Goal: Information Seeking & Learning: Learn about a topic

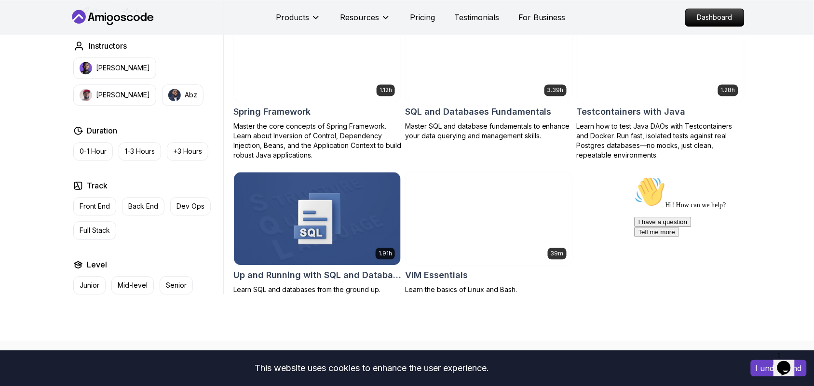
scroll to position [1326, 0]
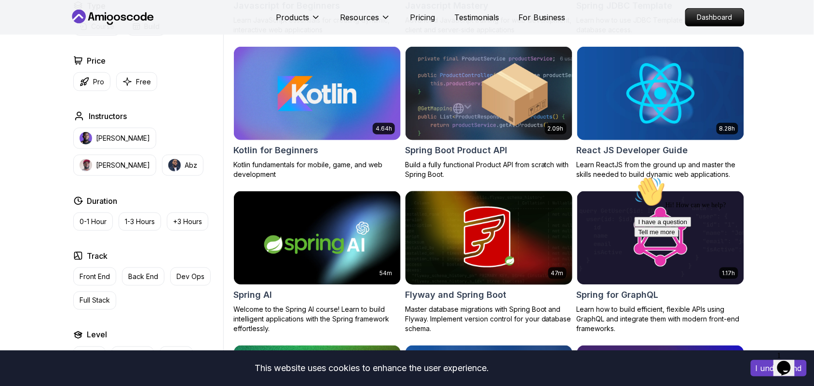
click at [510, 243] on img at bounding box center [488, 238] width 175 height 98
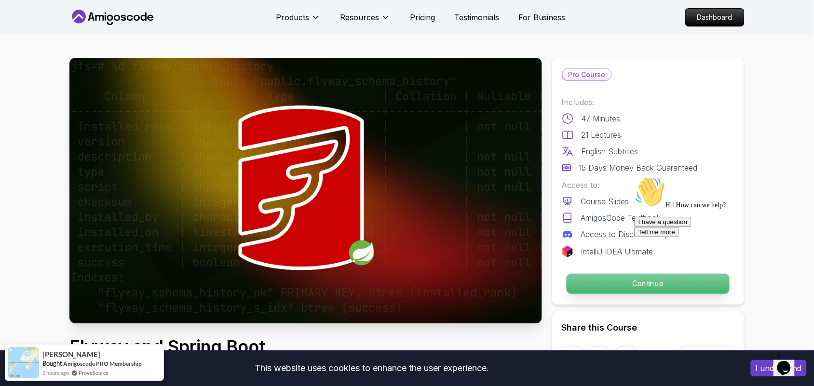
click at [574, 293] on p "Continue" at bounding box center [648, 284] width 163 height 20
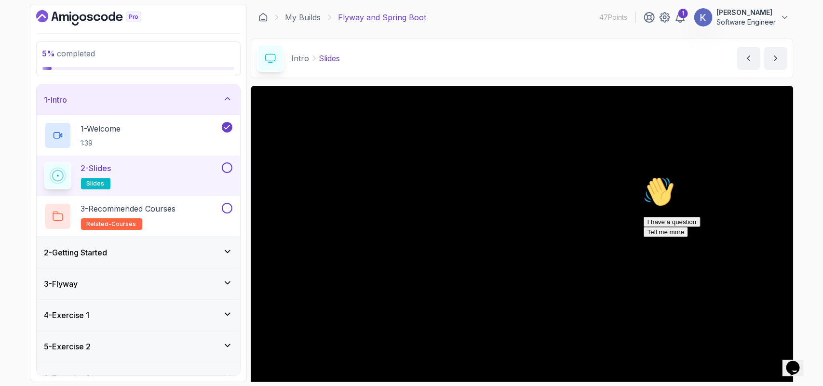
click at [814, 220] on div "5 % completed 1 - Intro 1 - Welcome 1:39 2 - Slides slides 3 - Recommended Cour…" at bounding box center [411, 193] width 823 height 386
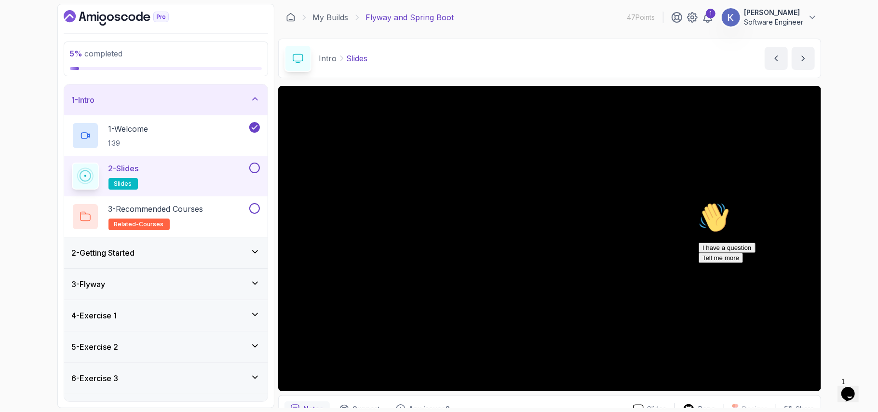
click at [204, 249] on div "2 - Getting Started" at bounding box center [166, 253] width 188 height 12
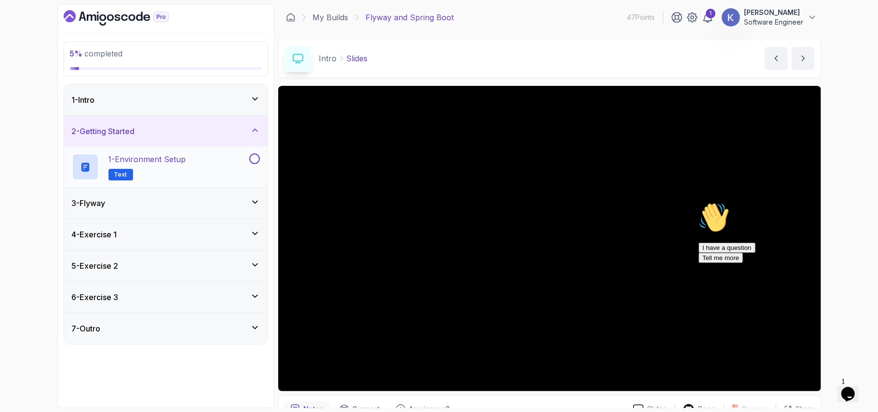
click at [224, 166] on div "1 - Environment Setup Text" at bounding box center [160, 166] width 176 height 27
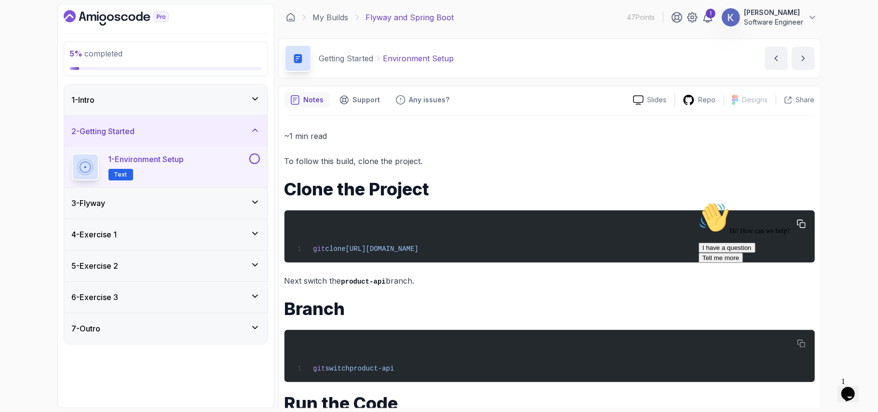
click at [419, 249] on span "[URL][DOMAIN_NAME]" at bounding box center [382, 249] width 73 height 8
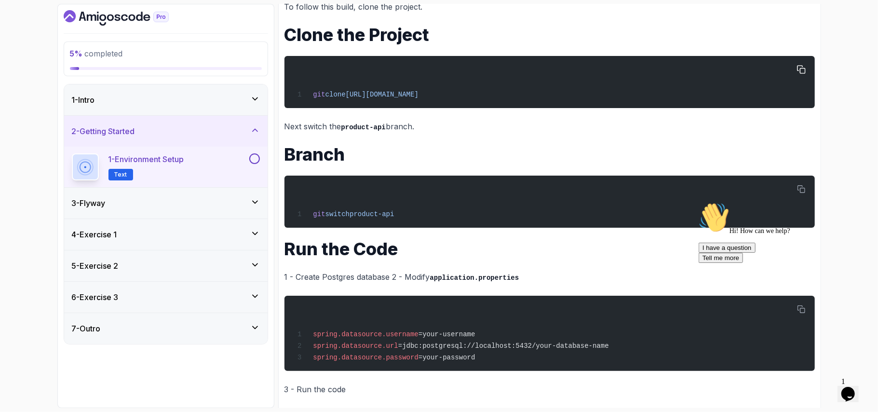
scroll to position [166, 0]
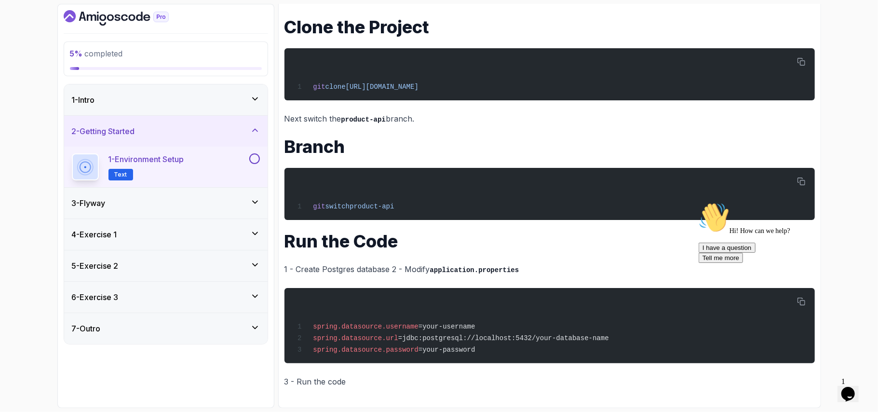
click at [197, 195] on div "3 - Flyway" at bounding box center [166, 203] width 204 height 31
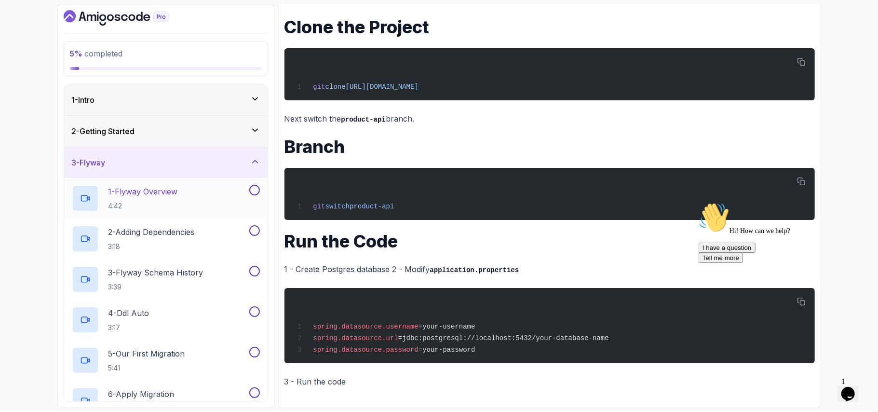
click at [215, 204] on div "1 - Flyway Overview 4:42" at bounding box center [160, 198] width 176 height 27
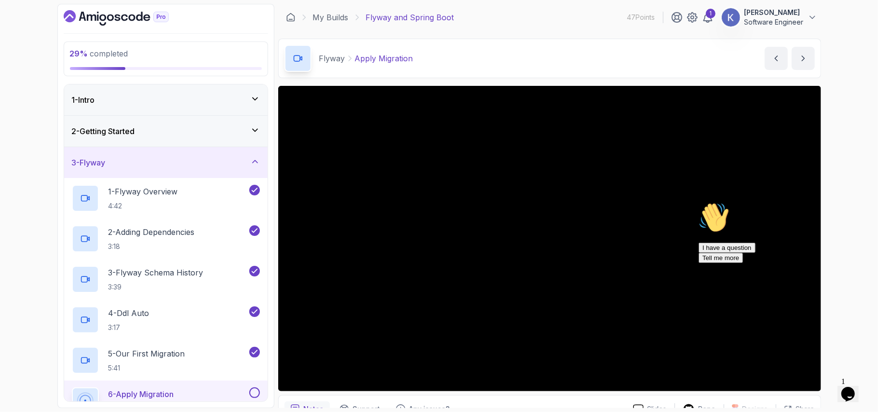
click at [68, 386] on div "6 - Apply Migration 1:52" at bounding box center [166, 401] width 204 height 41
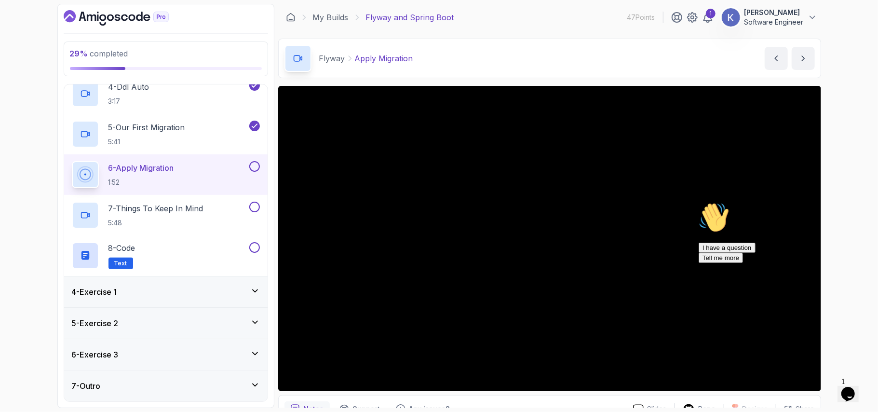
scroll to position [146, 0]
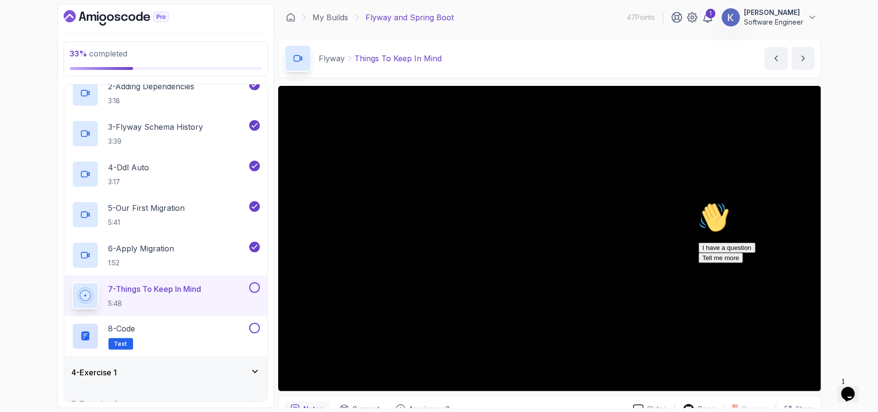
scroll to position [228, 0]
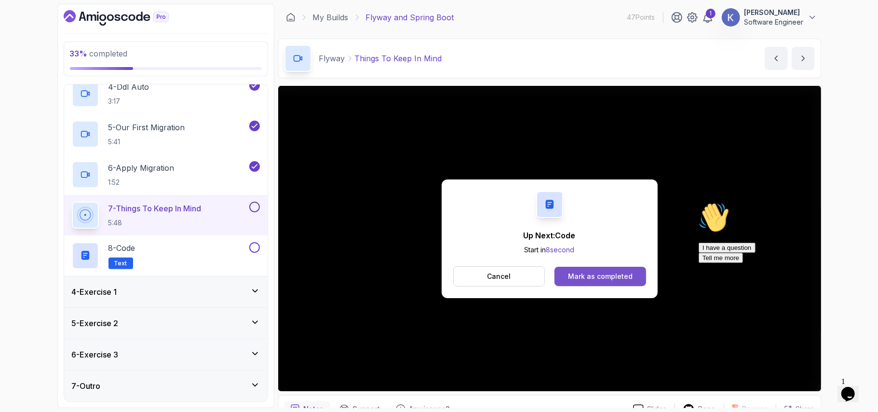
click at [611, 278] on div "Mark as completed" at bounding box center [600, 277] width 65 height 10
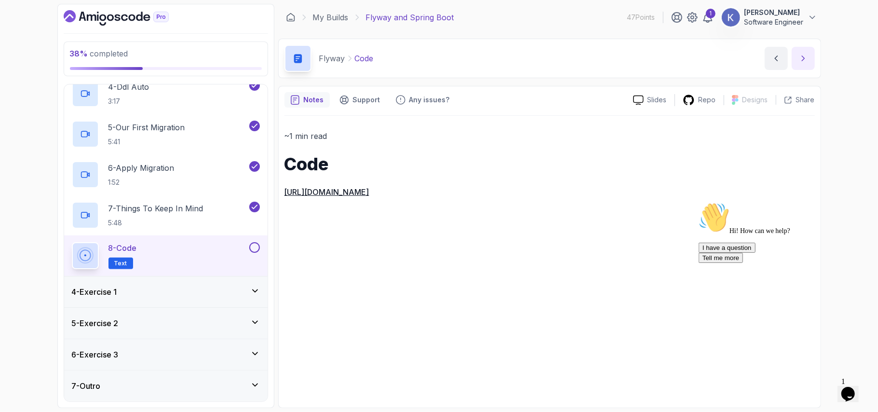
click at [805, 60] on icon "next content" at bounding box center [804, 59] width 10 height 10
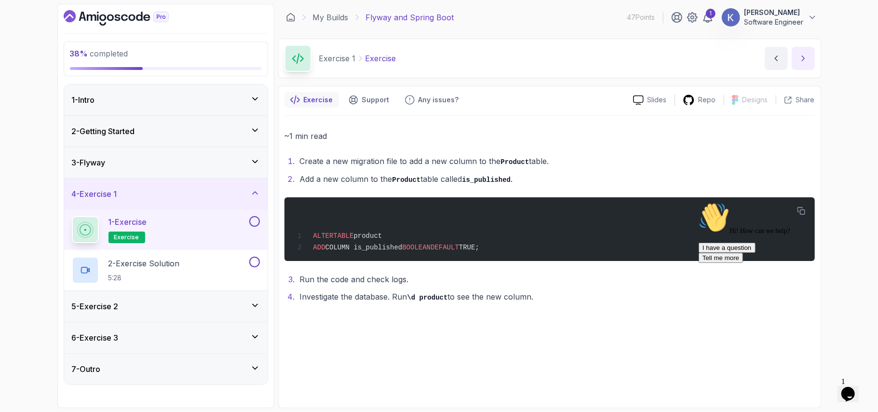
click at [807, 60] on icon "next content" at bounding box center [804, 59] width 10 height 10
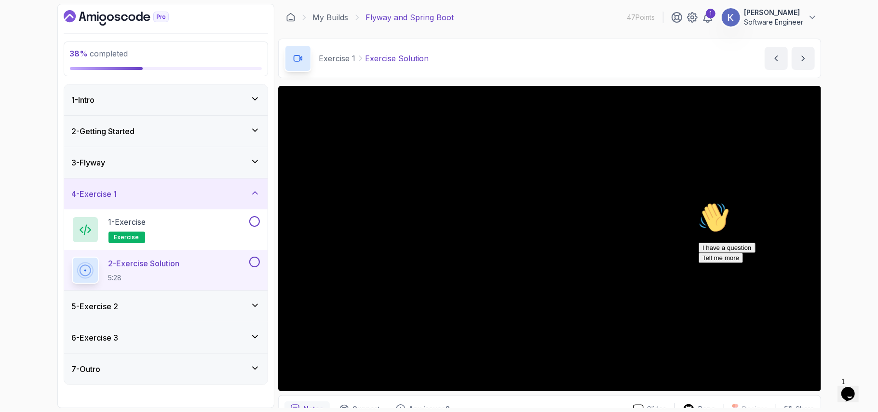
click at [176, 311] on div "5 - Exercise 2" at bounding box center [166, 307] width 188 height 12
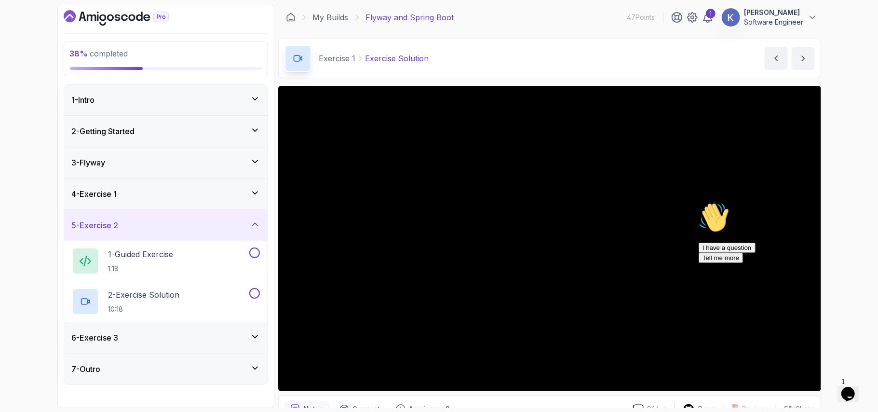
click at [165, 343] on div "6 - Exercise 3" at bounding box center [166, 338] width 188 height 12
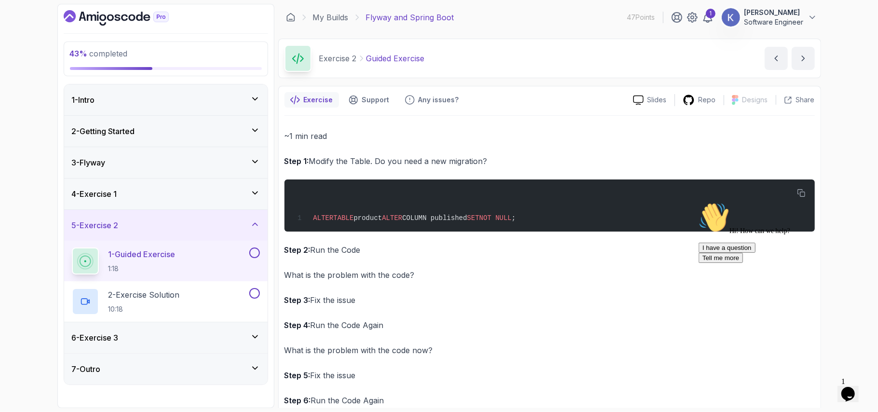
click at [247, 201] on div "4 - Exercise 1" at bounding box center [166, 193] width 204 height 31
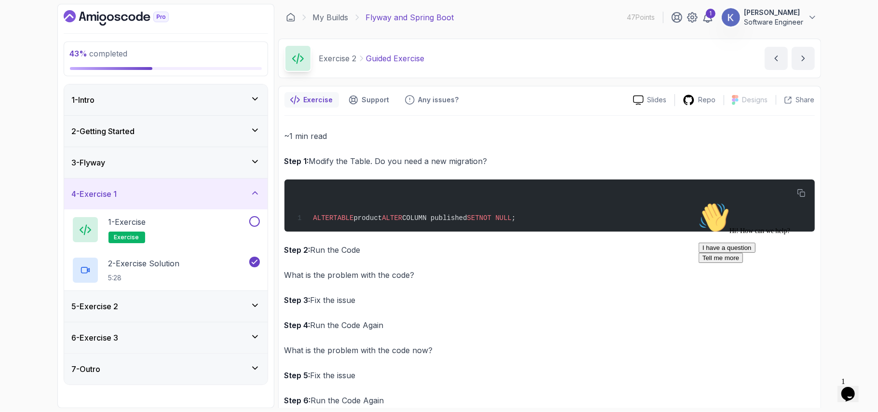
click at [247, 312] on div "5 - Exercise 2" at bounding box center [166, 307] width 188 height 12
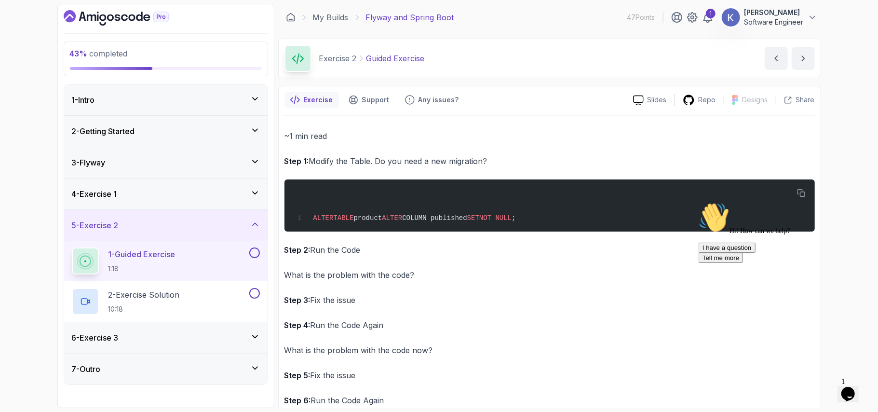
click at [206, 276] on div "1 - Guided Exercise 1:18" at bounding box center [166, 261] width 204 height 41
click at [190, 290] on div "2 - Exercise Solution 10:18" at bounding box center [160, 301] width 176 height 27
